Goal: Information Seeking & Learning: Learn about a topic

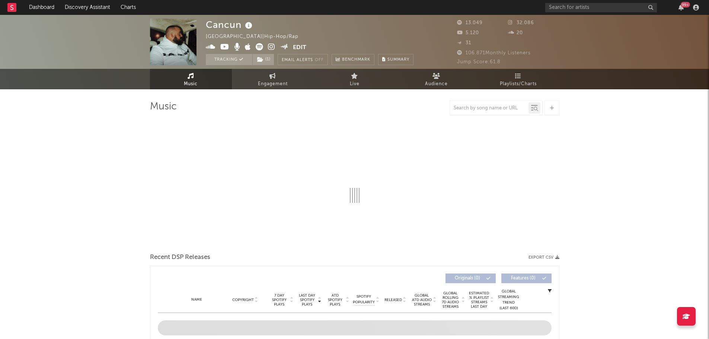
select select "6m"
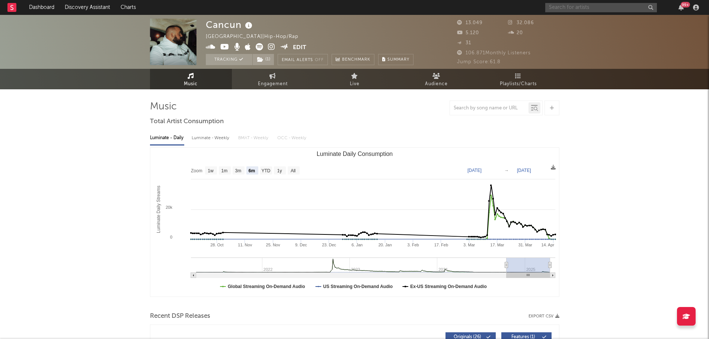
click at [562, 4] on input "text" at bounding box center [602, 7] width 112 height 9
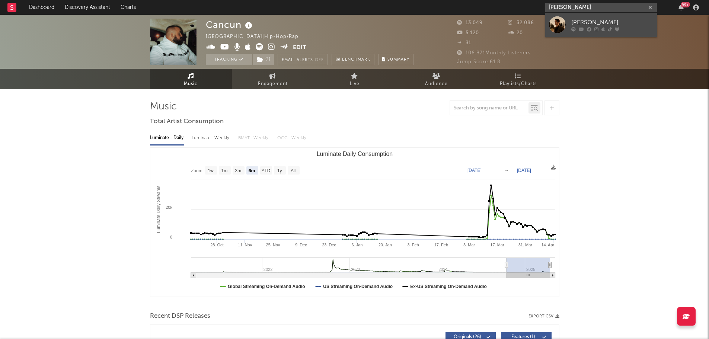
type input "[PERSON_NAME]"
click at [594, 23] on div "[PERSON_NAME]" at bounding box center [613, 22] width 82 height 9
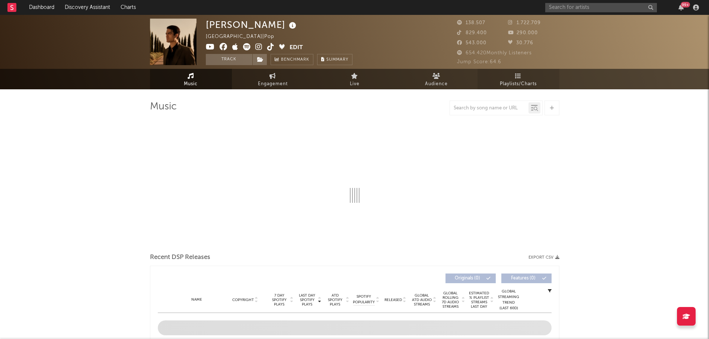
click at [510, 83] on span "Playlists/Charts" at bounding box center [518, 84] width 37 height 9
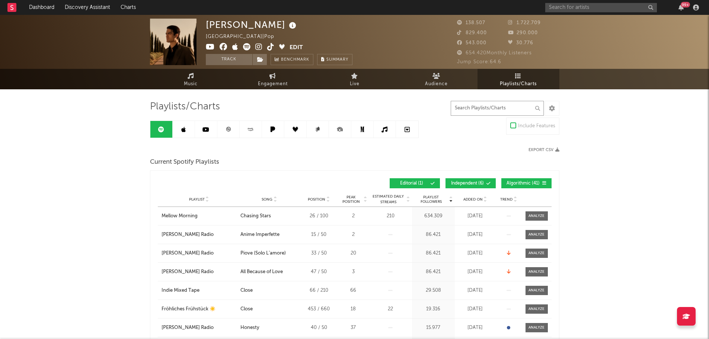
click at [470, 109] on input "text" at bounding box center [497, 108] width 93 height 15
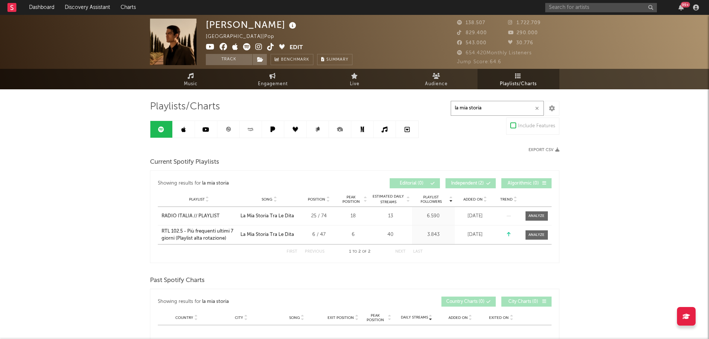
type input "la mia storia"
click at [515, 124] on div at bounding box center [514, 126] width 6 height 6
click at [511, 124] on input "Include Features" at bounding box center [511, 126] width 0 height 9
click at [513, 123] on div at bounding box center [514, 126] width 6 height 6
click at [511, 123] on input "Include Features" at bounding box center [511, 126] width 0 height 9
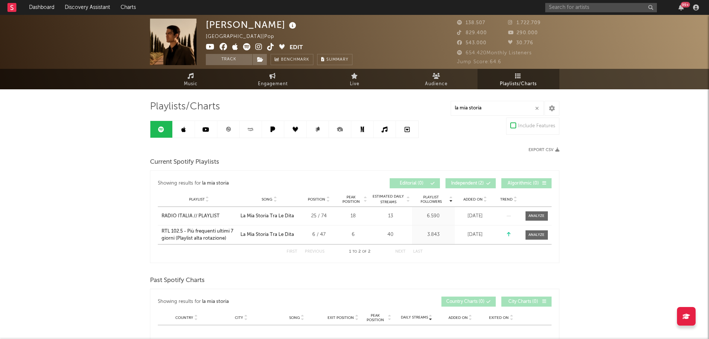
click at [99, 131] on div "[PERSON_NAME] [GEOGRAPHIC_DATA] | Pop Edit Track Benchmark Summary 138.507 1.72…" at bounding box center [354, 325] width 709 height 620
